Goal: Task Accomplishment & Management: Use online tool/utility

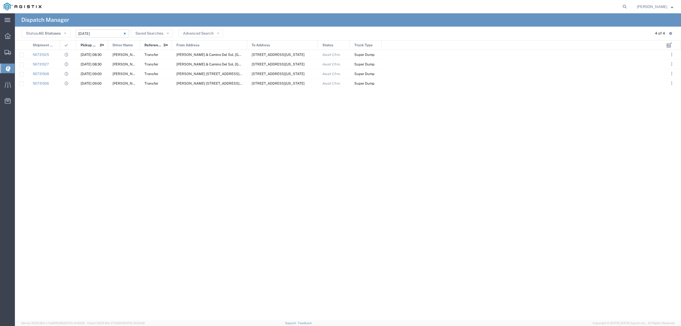
click at [85, 35] on input "[DATE] - [DATE]" at bounding box center [102, 34] width 53 height 8
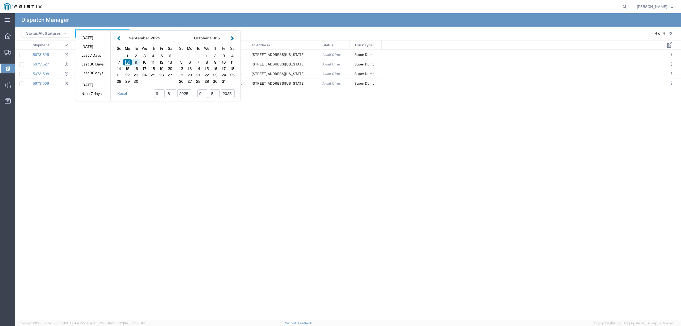
click at [134, 62] on div "9" at bounding box center [136, 62] width 9 height 6
type input "[DATE]"
type input "[DATE] - [DATE]"
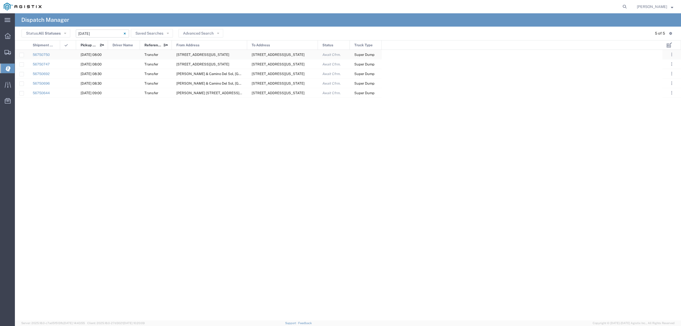
click at [125, 54] on div at bounding box center [124, 54] width 32 height 9
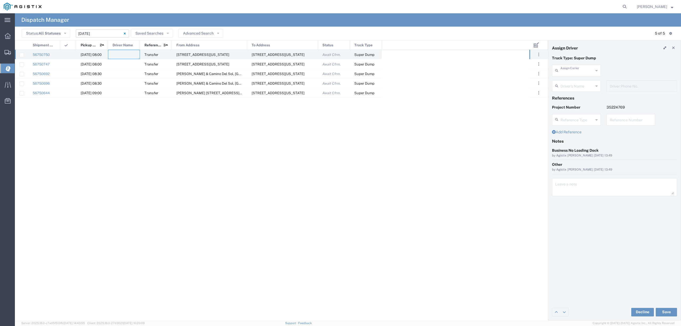
click at [565, 71] on input "text" at bounding box center [577, 69] width 33 height 9
click at [577, 80] on span "Augies Transportation LLC" at bounding box center [577, 86] width 48 height 16
type input "Augies Transportation LLC"
click at [576, 87] on input "text" at bounding box center [577, 85] width 33 height 9
click at [607, 64] on div "Truck Type: Super Dump" at bounding box center [615, 59] width 131 height 9
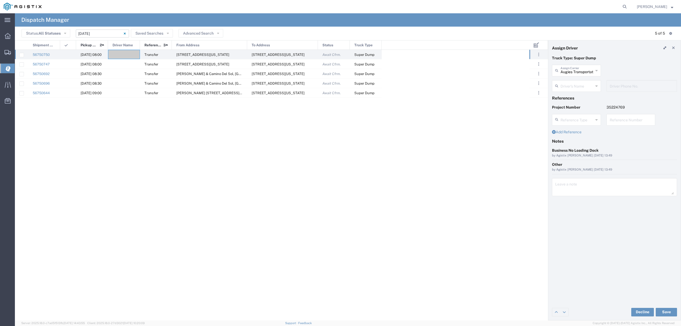
click at [583, 84] on input "text" at bounding box center [577, 85] width 33 height 9
click at [568, 101] on span "[PERSON_NAME]" at bounding box center [577, 97] width 48 height 8
type input "[PERSON_NAME]"
type input "[PHONE_NUMBER]"
click at [667, 312] on button "Save" at bounding box center [666, 312] width 21 height 9
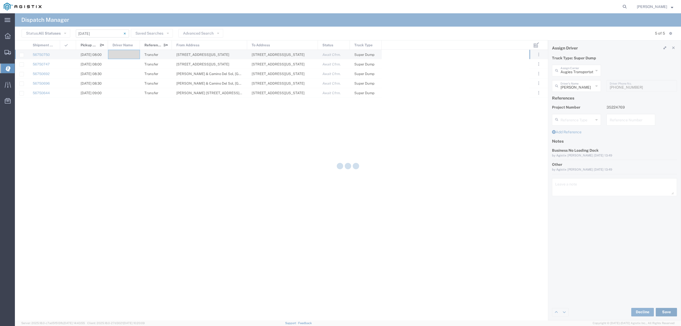
type input "[PERSON_NAME]"
type input "Augies Transportation LLC"
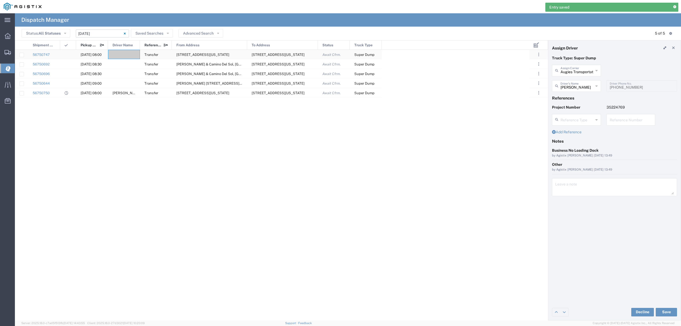
click at [125, 53] on div at bounding box center [124, 54] width 32 height 9
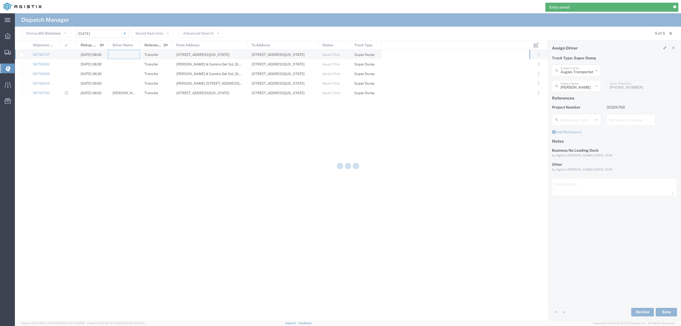
type input "North Coast Trucking"
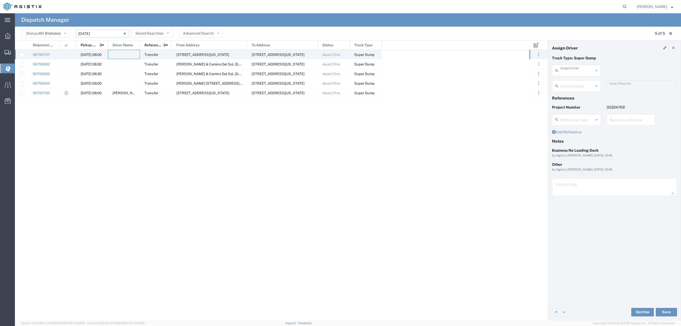
click at [572, 72] on input "text" at bounding box center [577, 69] width 33 height 9
click at [569, 85] on span "GCH Trucking Inc" at bounding box center [577, 82] width 48 height 8
type input "GCH Trucking Inc"
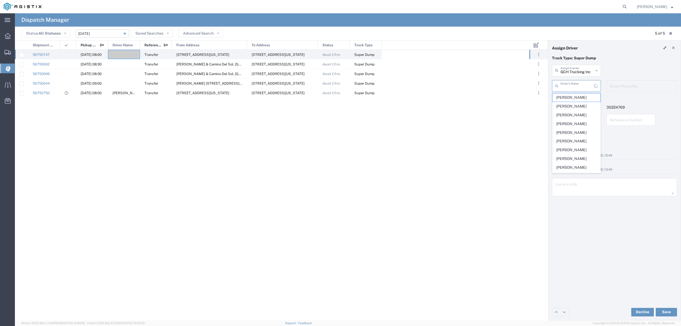
click at [569, 85] on input "text" at bounding box center [578, 85] width 34 height 9
click at [571, 97] on span "[PERSON_NAME]" at bounding box center [577, 97] width 48 height 8
type input "[PERSON_NAME]"
type input "6618735358"
click at [669, 314] on button "Save" at bounding box center [666, 312] width 21 height 9
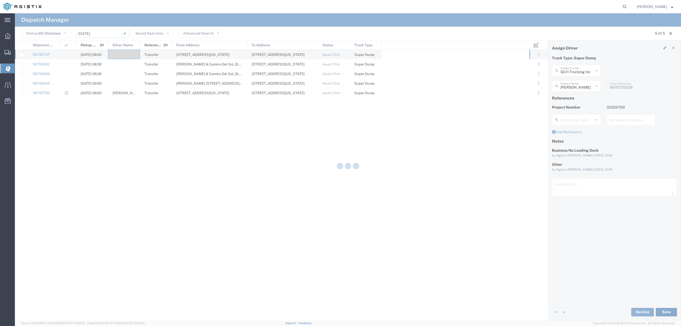
type input "[PERSON_NAME]"
type input "GCH Trucking Inc"
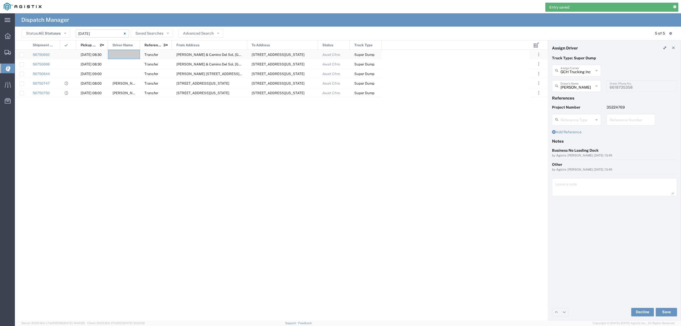
click at [123, 53] on div at bounding box center [124, 54] width 32 height 9
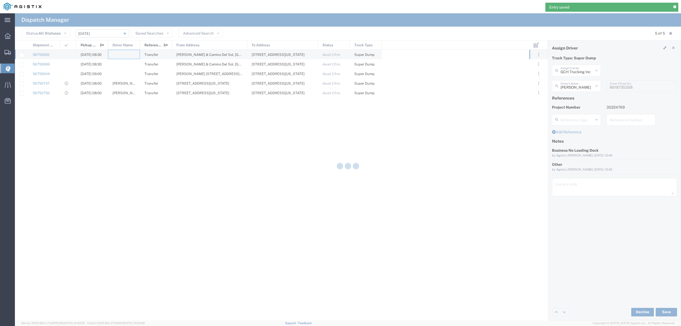
type input "North Coast Trucking"
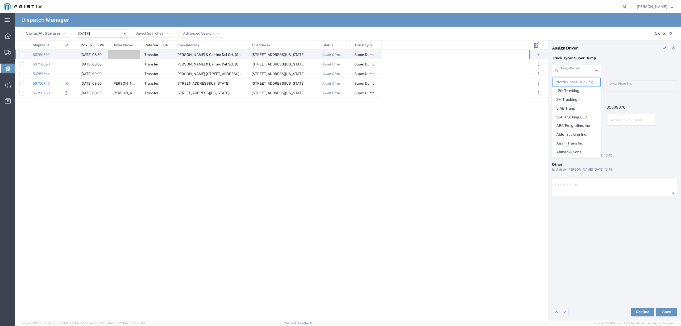
click at [572, 73] on input "text" at bounding box center [577, 69] width 33 height 9
click at [570, 82] on span "Chepe Trucking LLC" at bounding box center [577, 82] width 48 height 8
type input "Chepe Trucking LLC"
click at [571, 86] on input "text" at bounding box center [578, 85] width 34 height 9
click at [573, 95] on span "[PERSON_NAME]" at bounding box center [577, 97] width 48 height 8
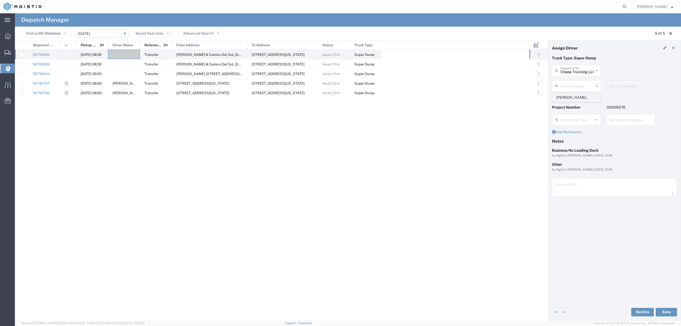
type input "[PERSON_NAME]"
type input "6613641939"
click at [671, 311] on button "Save" at bounding box center [666, 312] width 21 height 9
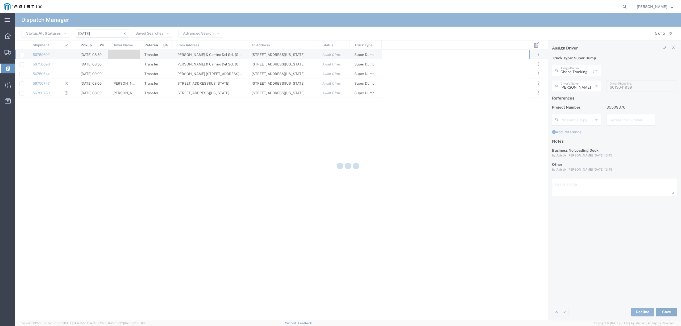
type input "[PERSON_NAME]"
type input "Chepe Trucking LLC"
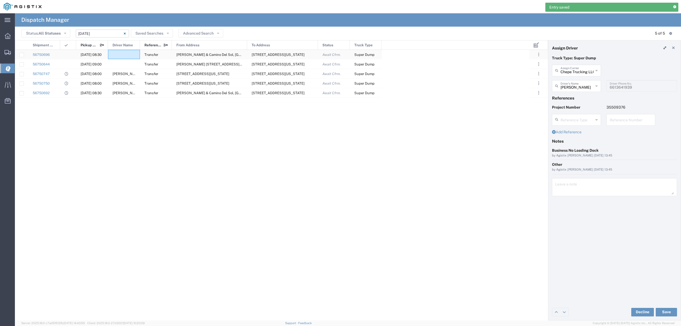
click at [118, 54] on div at bounding box center [124, 54] width 32 height 9
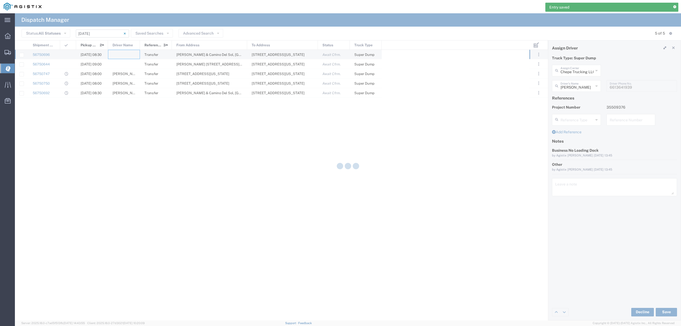
type input "North Coast Trucking"
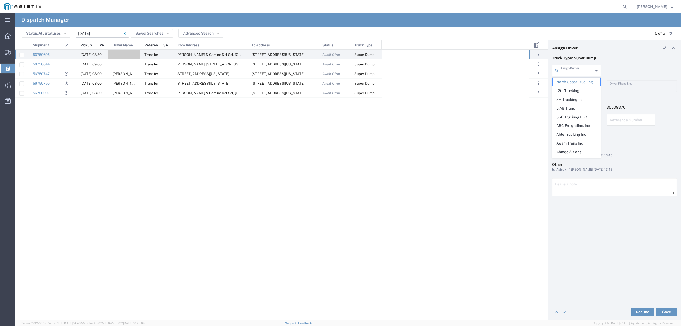
click at [564, 68] on input "text" at bounding box center [577, 69] width 33 height 9
click at [571, 84] on span "JVSA Trucking LLC" at bounding box center [577, 82] width 48 height 8
type input "JVSA Trucking LLC"
click at [572, 85] on input "text" at bounding box center [578, 85] width 34 height 9
click at [575, 94] on span "[PERSON_NAME]" at bounding box center [577, 97] width 48 height 8
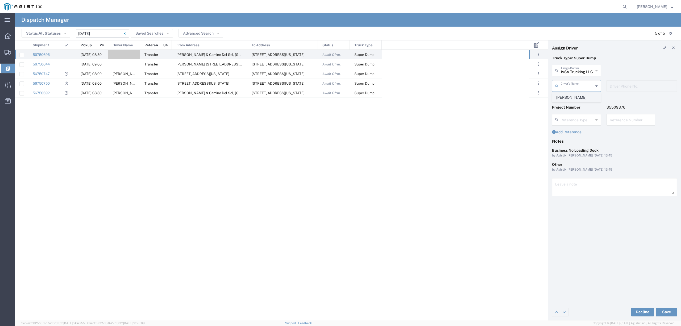
type input "[PERSON_NAME]"
type input "[PHONE_NUMBER]"
click at [672, 310] on button "Save" at bounding box center [666, 312] width 21 height 9
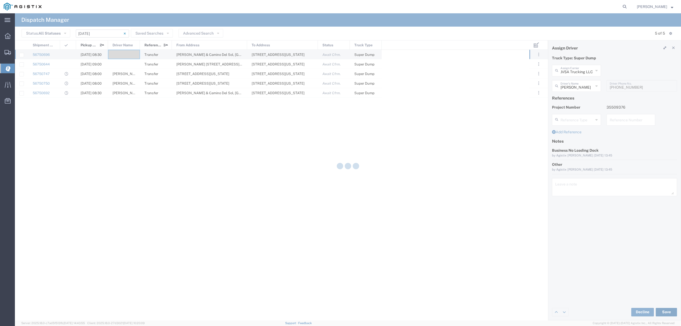
type input "[PERSON_NAME]"
type input "JVSA Trucking LLC"
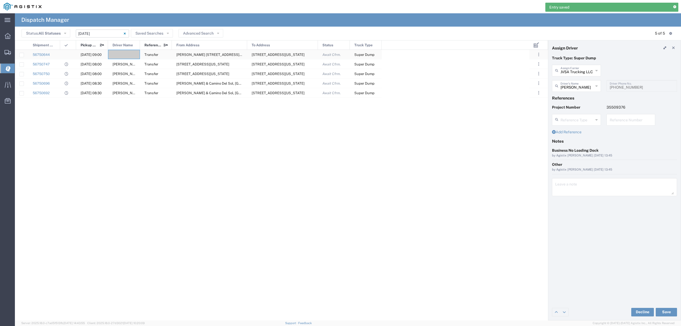
click at [127, 55] on div at bounding box center [124, 54] width 32 height 9
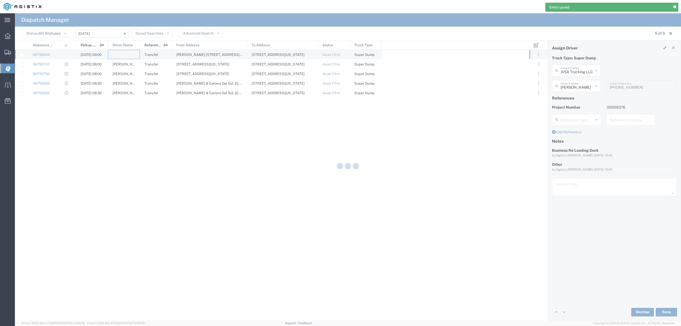
type input "North Coast Trucking"
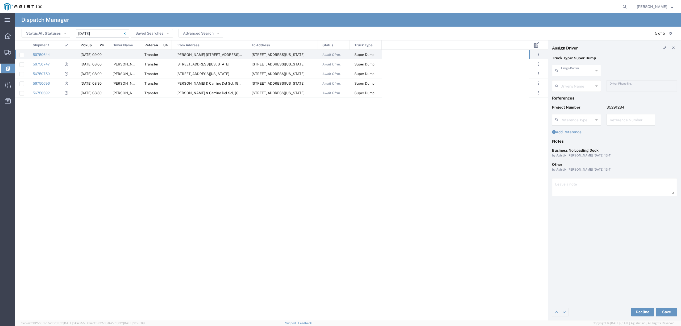
click at [561, 71] on input "text" at bounding box center [577, 69] width 33 height 9
click at [565, 84] on span "TC Trucklines Inc" at bounding box center [577, 82] width 48 height 8
type input "TC Trucklines Inc"
click at [566, 86] on input "text" at bounding box center [578, 85] width 34 height 9
click at [570, 96] on span "[PERSON_NAME]" at bounding box center [577, 97] width 48 height 8
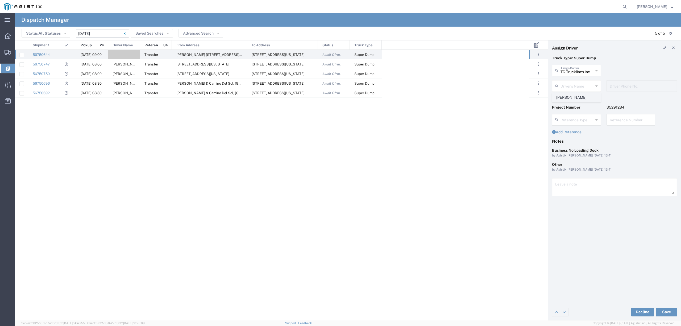
type input "[PERSON_NAME]"
type input "5593756728"
click at [664, 310] on button "Save" at bounding box center [666, 312] width 21 height 9
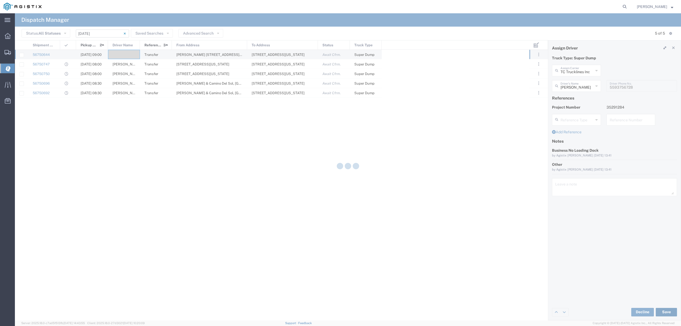
type input "[PERSON_NAME]"
type input "TC Trucklines Inc"
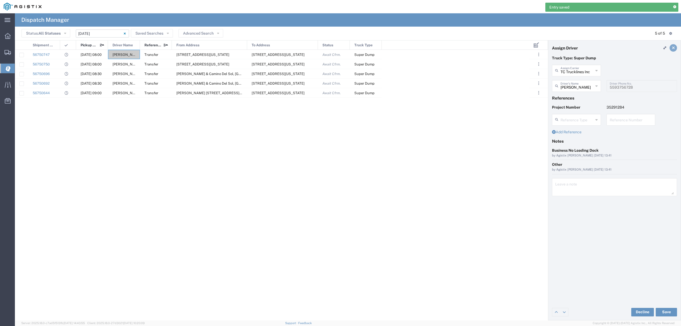
click at [676, 47] on link at bounding box center [673, 47] width 7 height 7
